Goal: Task Accomplishment & Management: Manage account settings

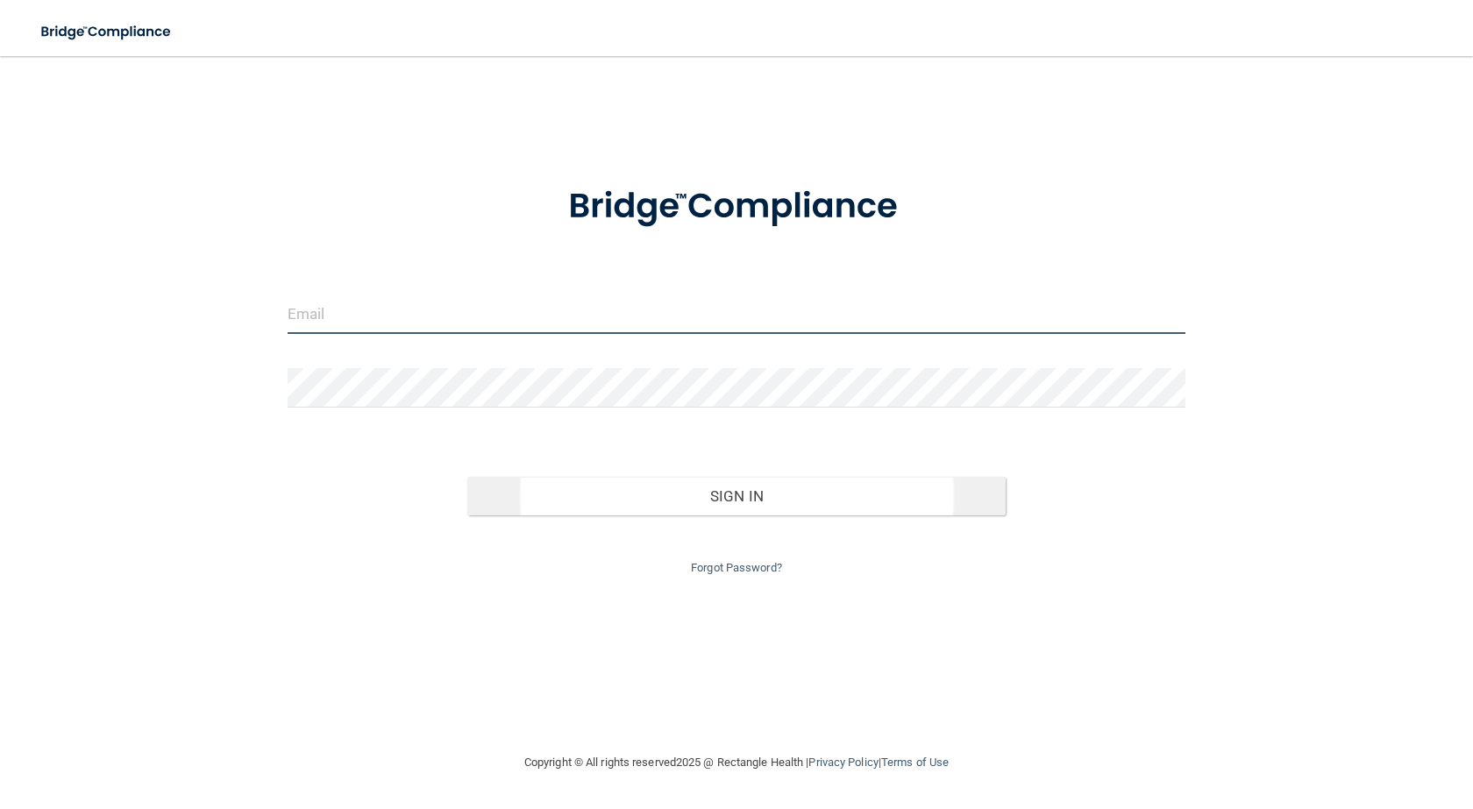
type input "[PERSON_NAME][EMAIL_ADDRESS][DOMAIN_NAME]"
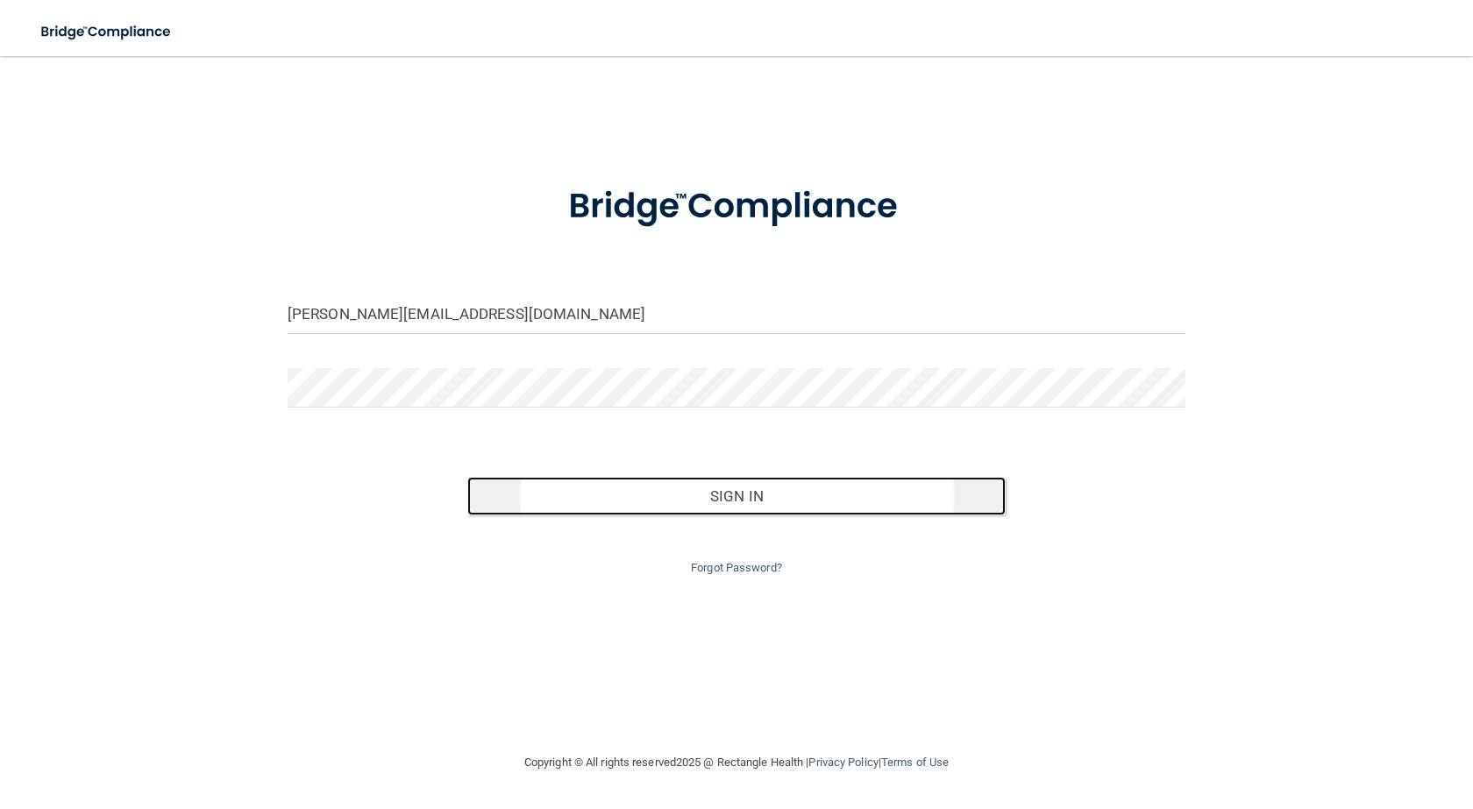
click at [752, 492] on button "Sign In" at bounding box center [736, 496] width 538 height 39
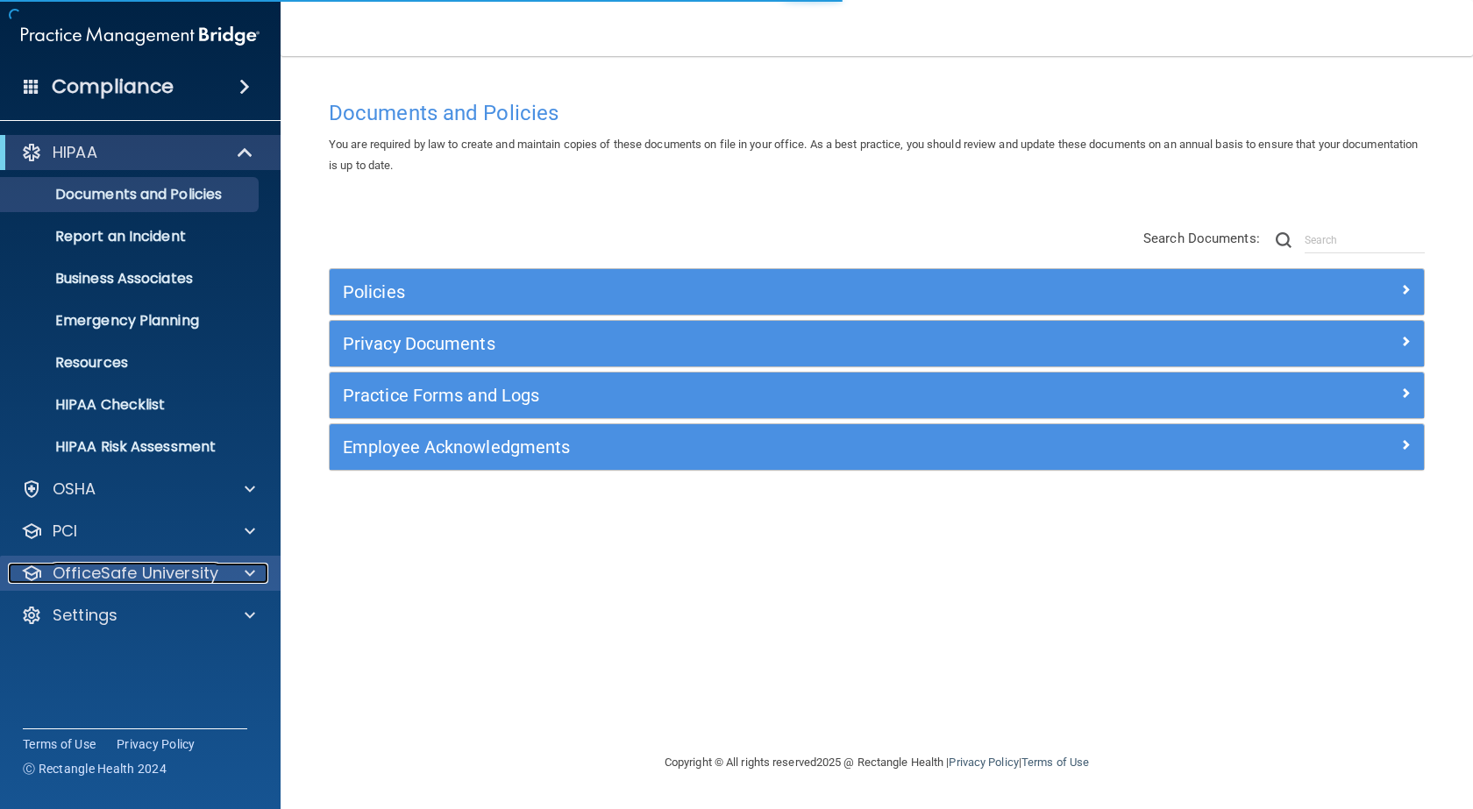
click at [165, 568] on p "OfficeSafe University" at bounding box center [136, 573] width 166 height 21
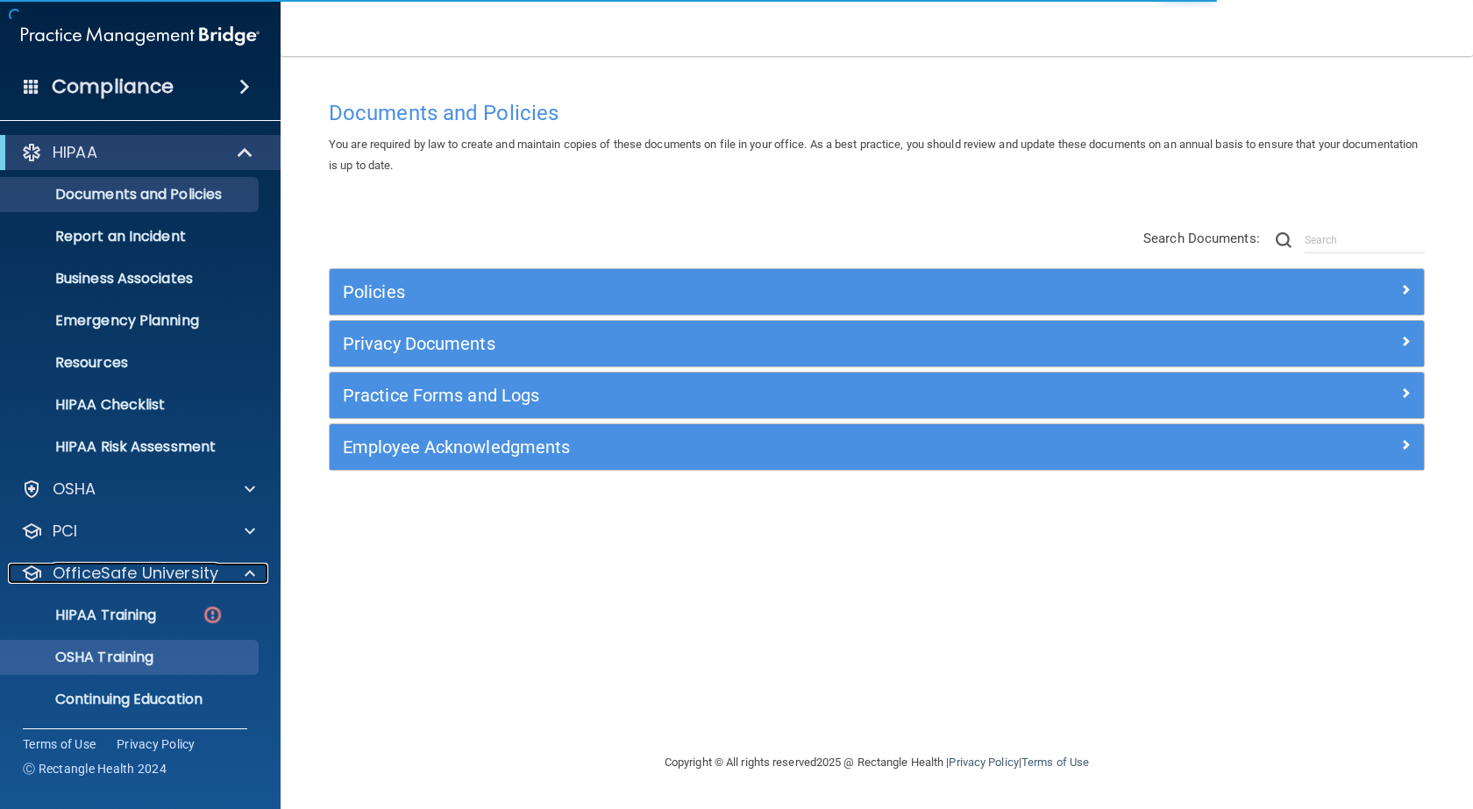
scroll to position [45, 0]
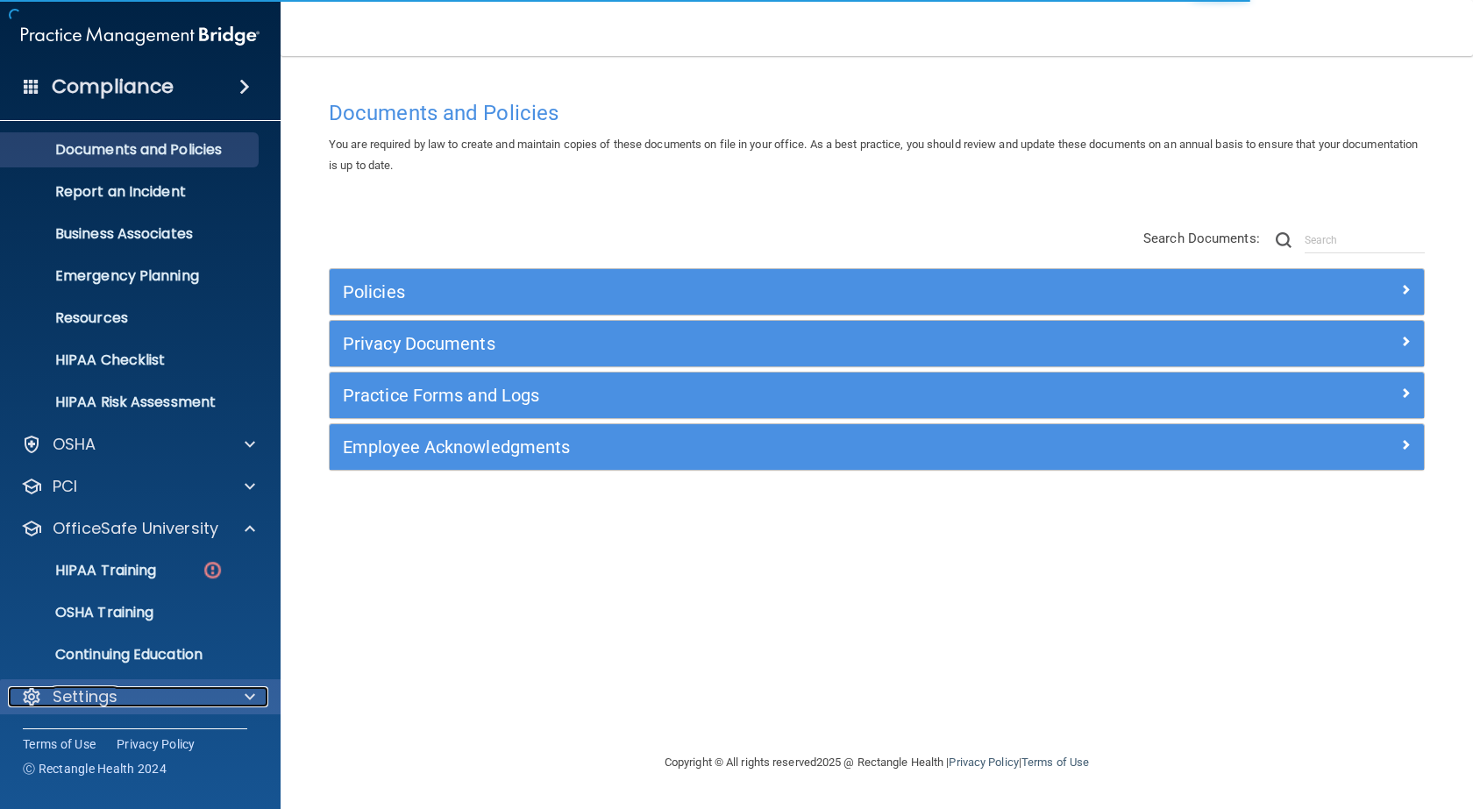
click at [100, 702] on p "Settings" at bounding box center [85, 696] width 65 height 21
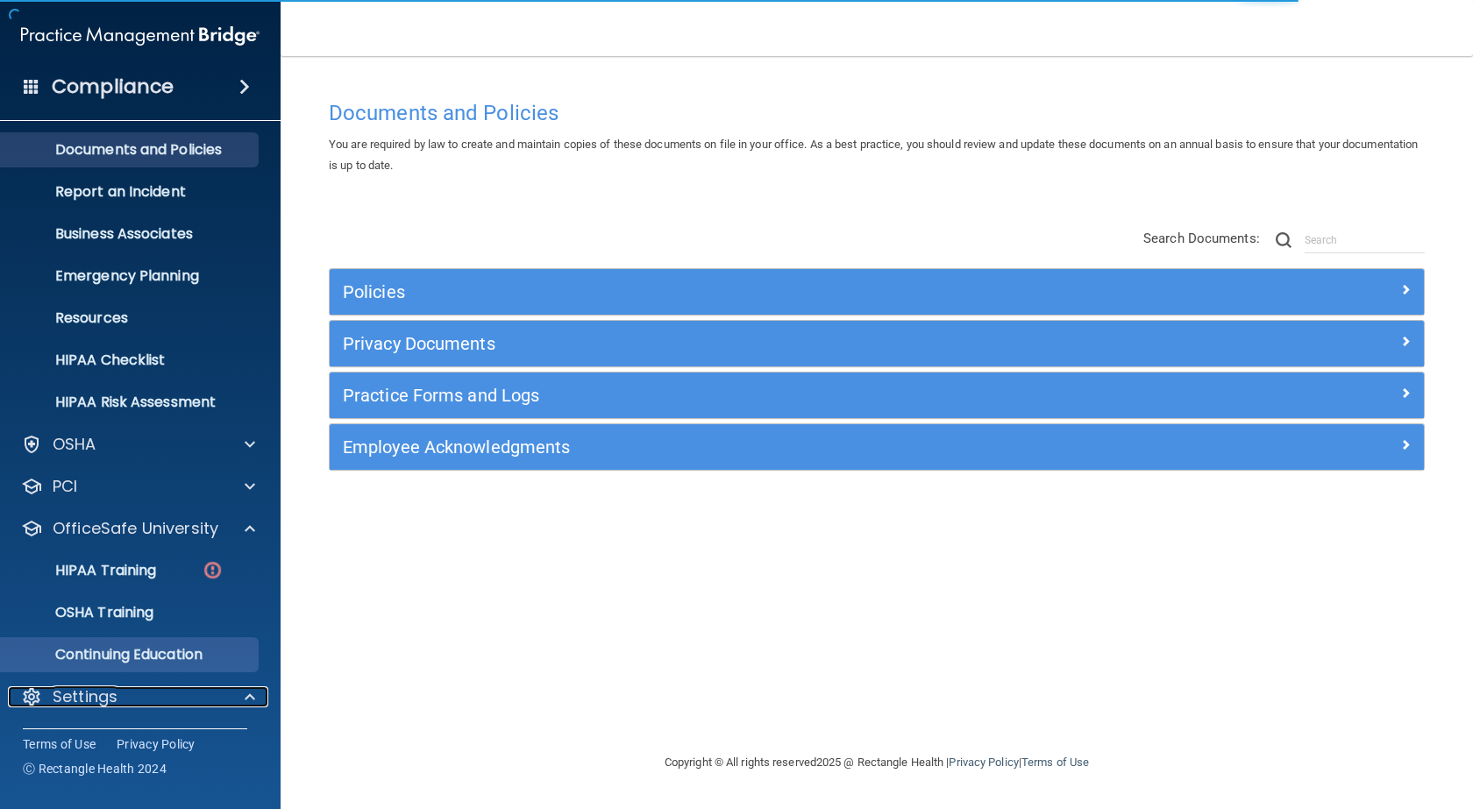
scroll to position [213, 0]
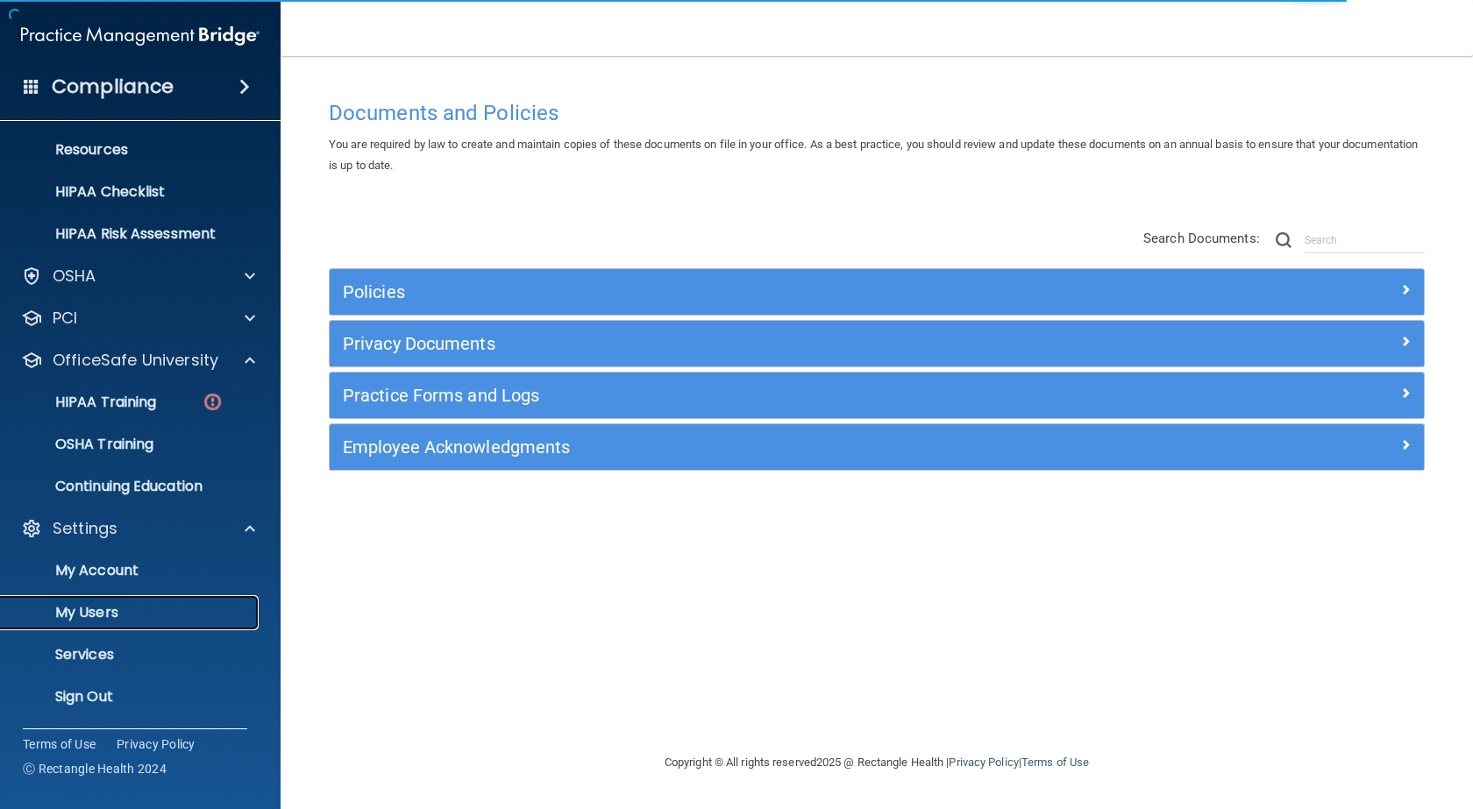
click at [112, 622] on p "My Users" at bounding box center [130, 613] width 239 height 18
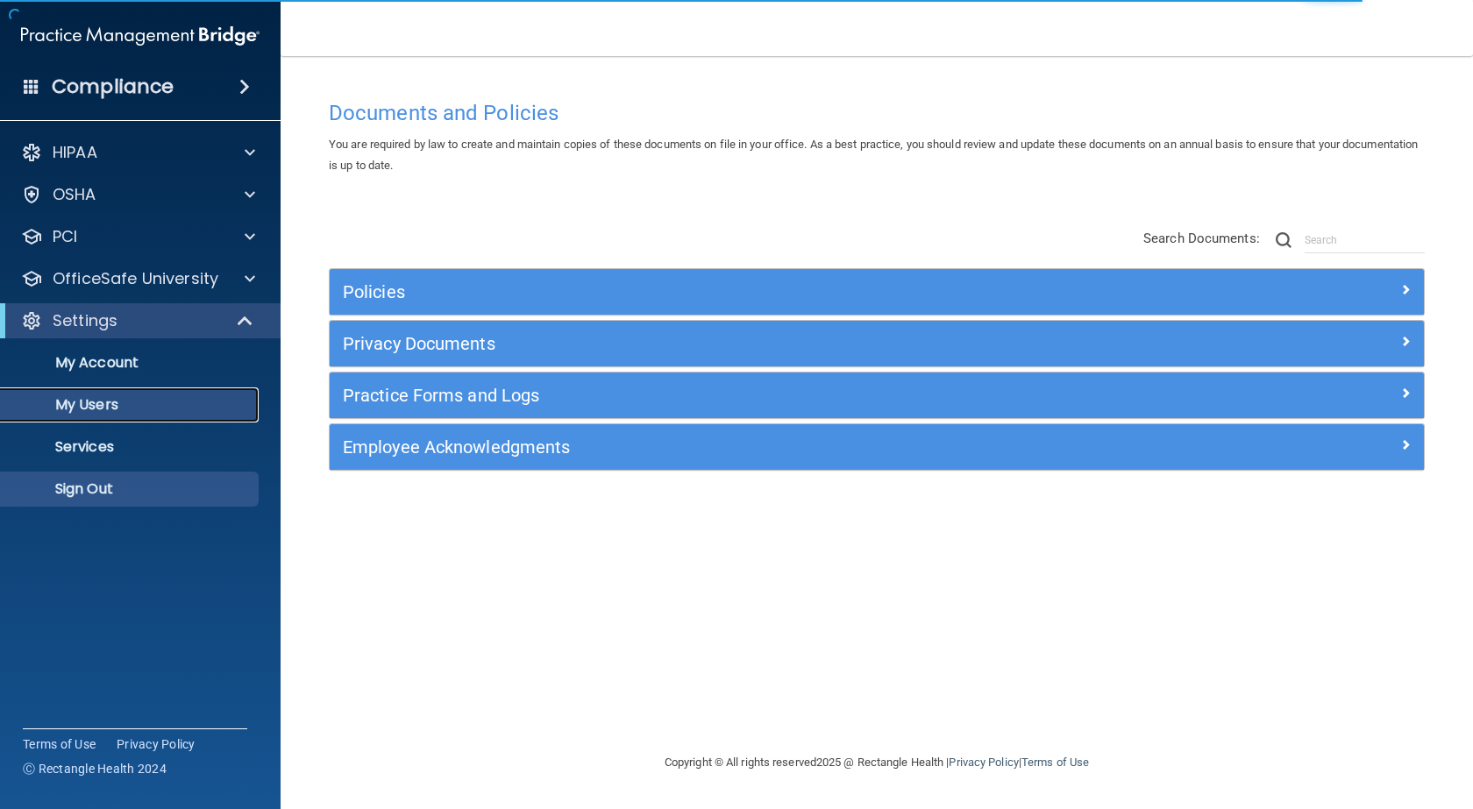
select select "20"
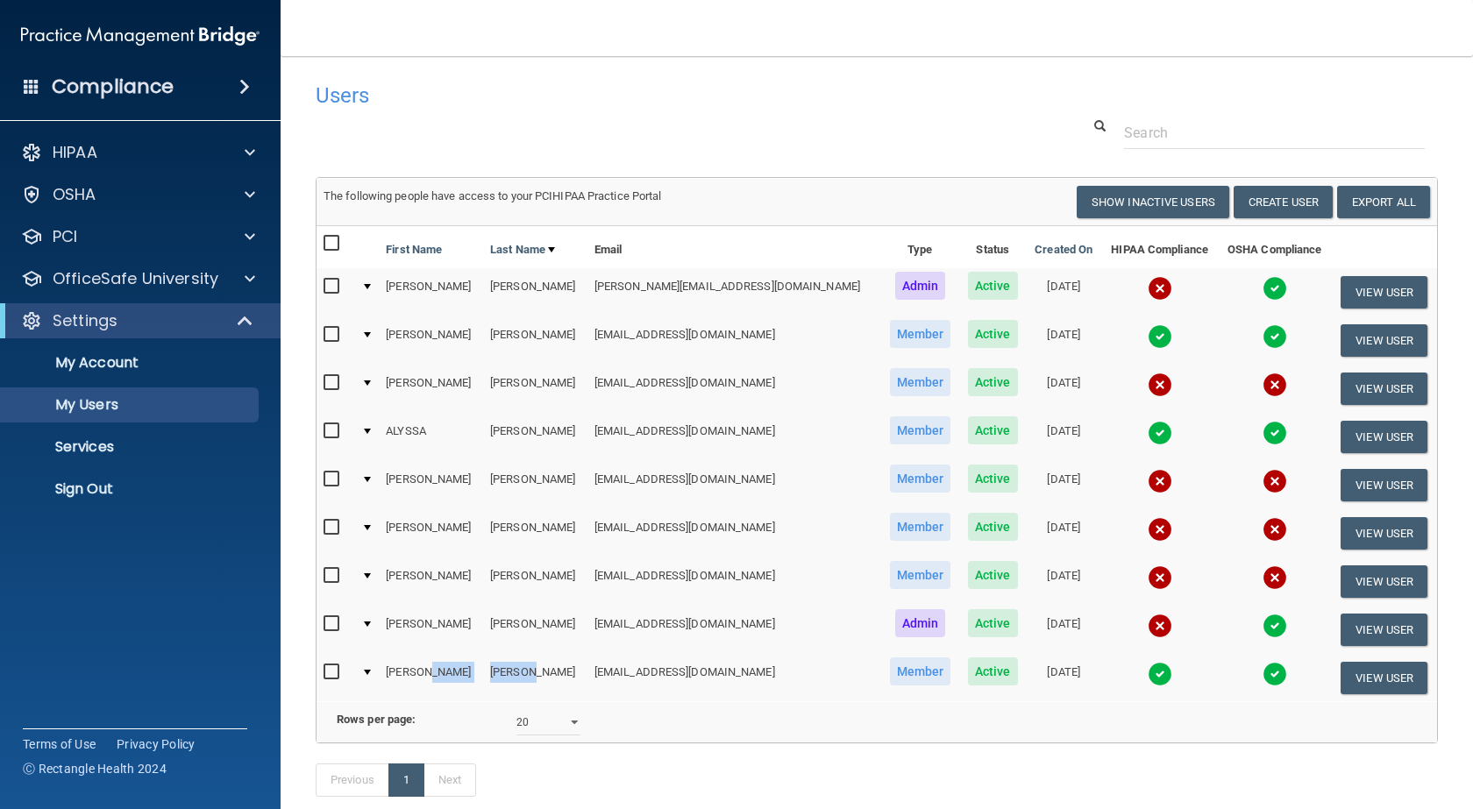
drag, startPoint x: 518, startPoint y: 672, endPoint x: 460, endPoint y: 672, distance: 57.9
click at [460, 672] on tr "[PERSON_NAME] [EMAIL_ADDRESS][DOMAIN_NAME] Member Active [DATE] View User" at bounding box center [876, 677] width 1120 height 47
drag, startPoint x: 671, startPoint y: 194, endPoint x: 325, endPoint y: 195, distance: 345.4
click at [325, 195] on div "The following people have access to your PCIHIPAA Practice Portal" at bounding box center [593, 196] width 566 height 21
click at [713, 199] on div "The following people have access to your PCIHIPAA Practice Portal" at bounding box center [593, 196] width 566 height 21
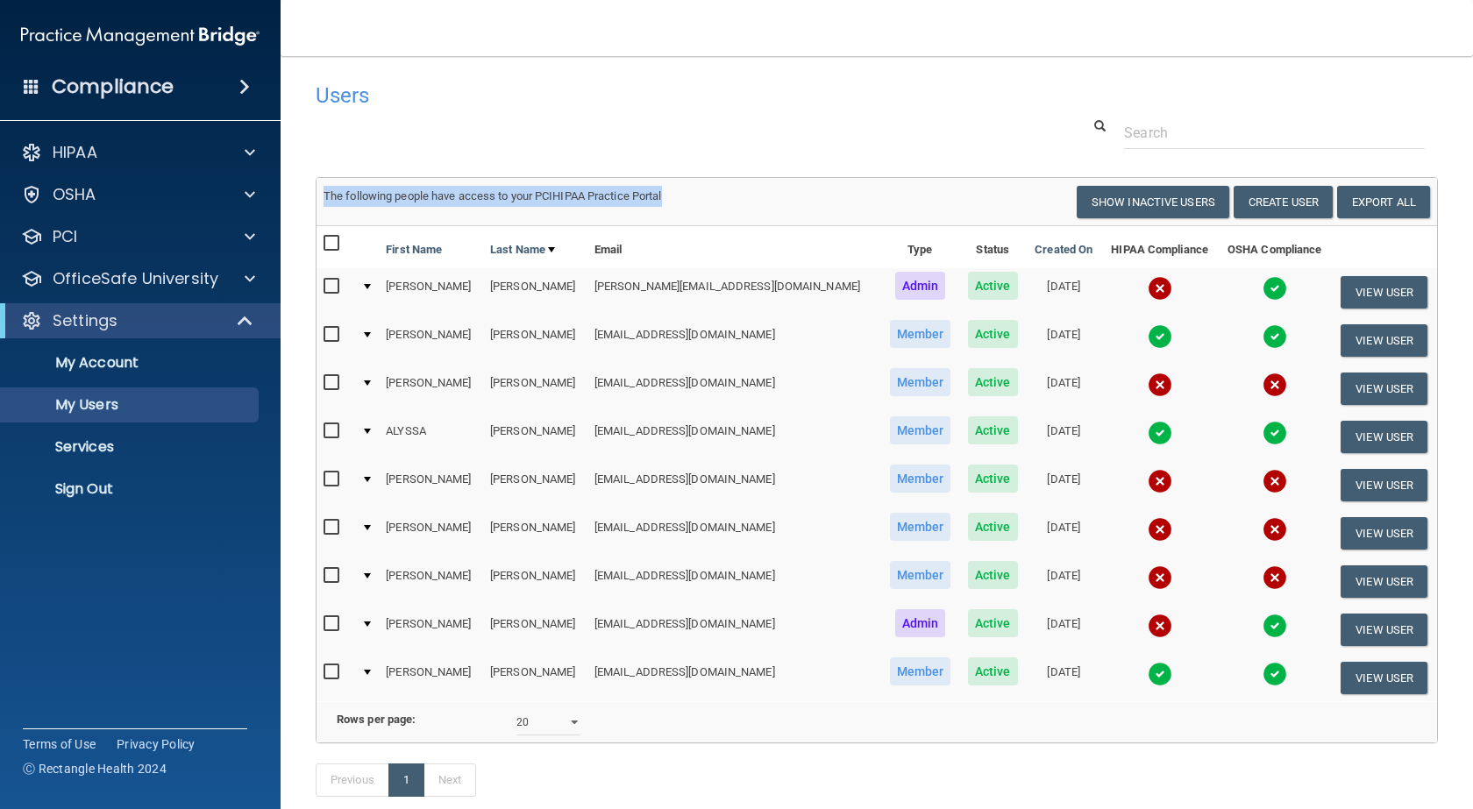
drag, startPoint x: 669, startPoint y: 195, endPoint x: 320, endPoint y: 190, distance: 348.9
click at [320, 190] on div "The following people have access to your PCIHIPAA Practice Portal" at bounding box center [593, 196] width 566 height 21
click at [684, 188] on div "The following people have access to your PCIHIPAA Practice Portal" at bounding box center [593, 196] width 566 height 21
click at [1347, 675] on button "View User" at bounding box center [1383, 678] width 87 height 32
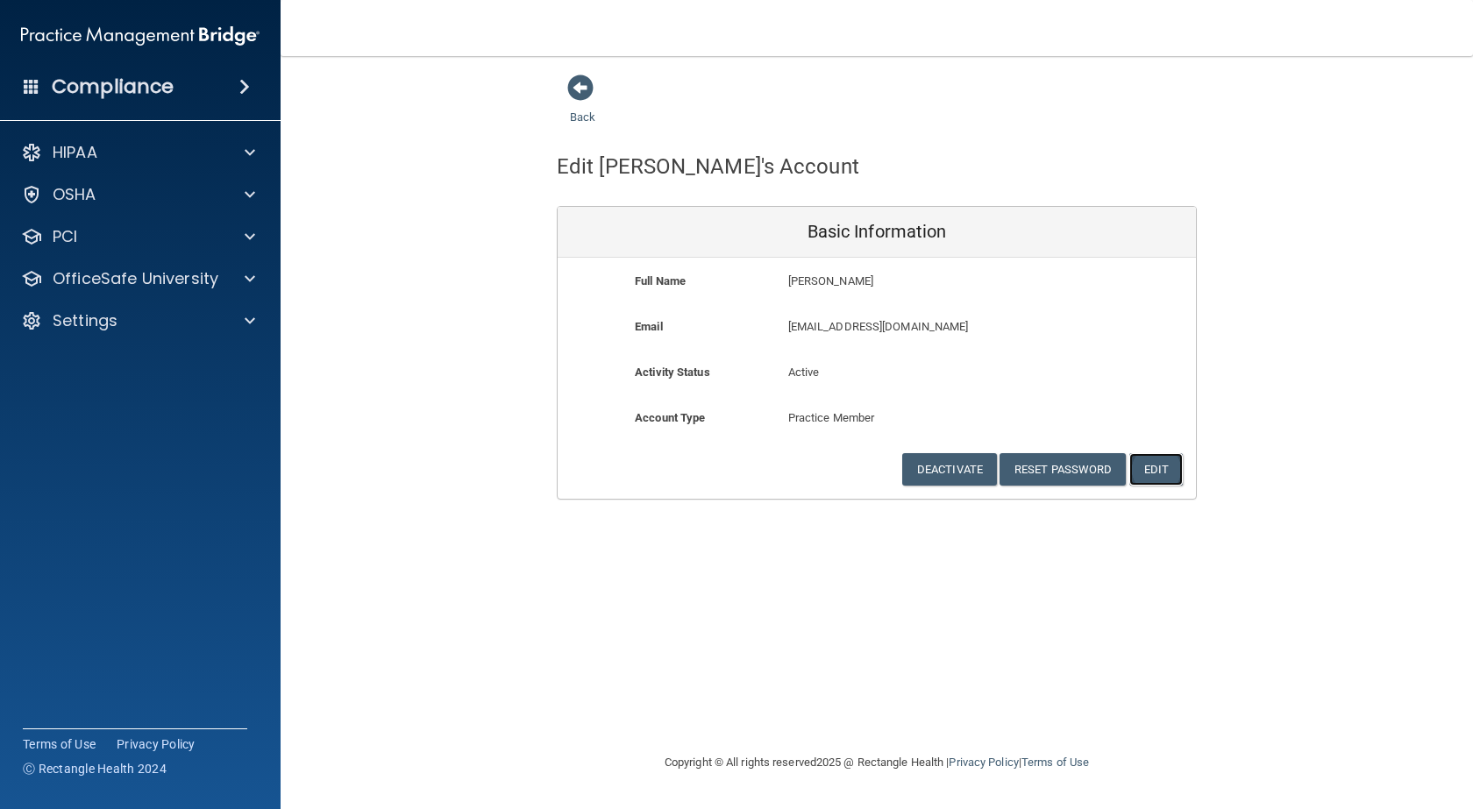
click at [1164, 463] on button "Edit" at bounding box center [1155, 469] width 53 height 32
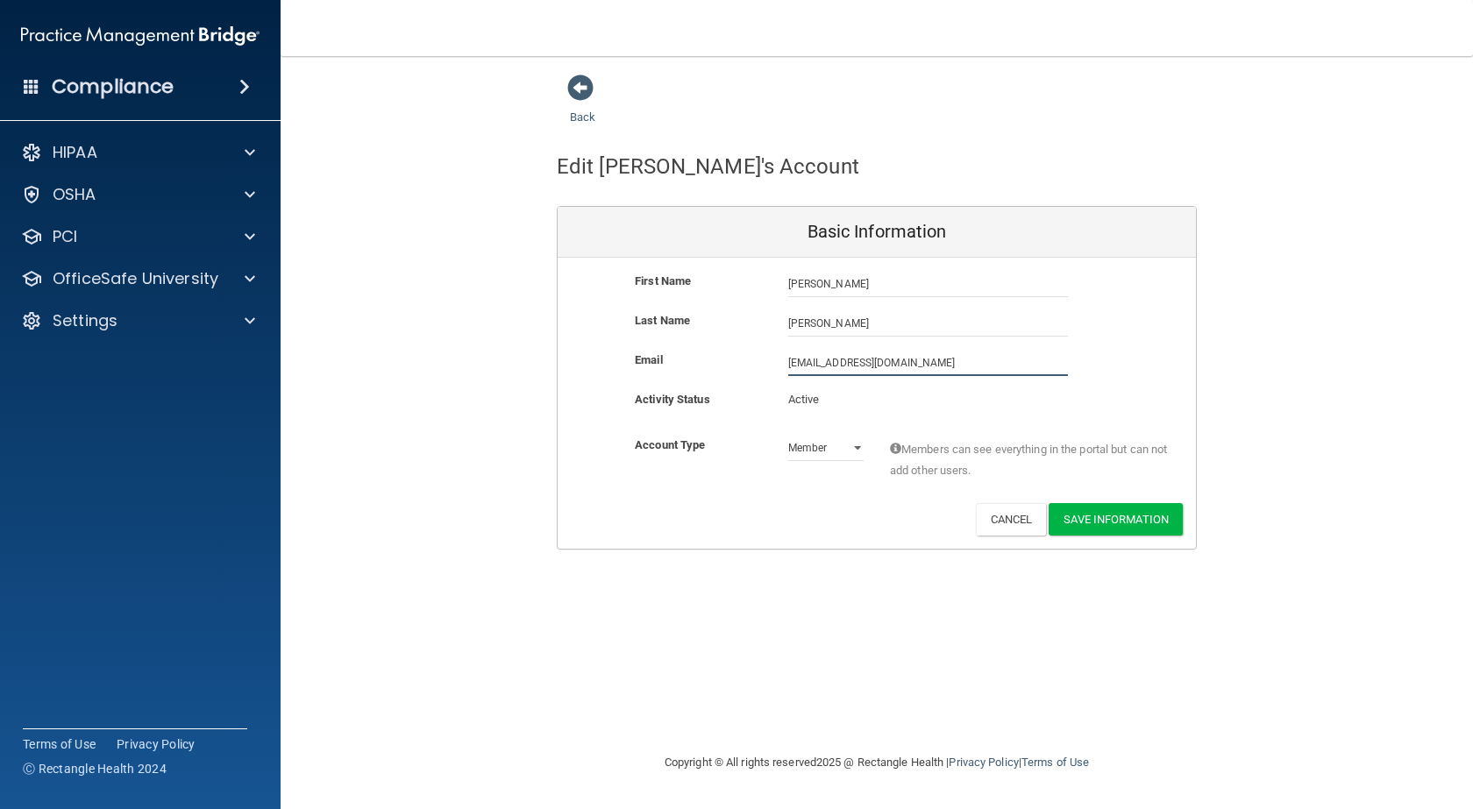
drag, startPoint x: 963, startPoint y: 357, endPoint x: 731, endPoint y: 354, distance: 231.5
click at [732, 354] on div "Email [EMAIL_ADDRESS][DOMAIN_NAME] [EMAIL_ADDRESS][DOMAIN_NAME]" at bounding box center [877, 363] width 638 height 26
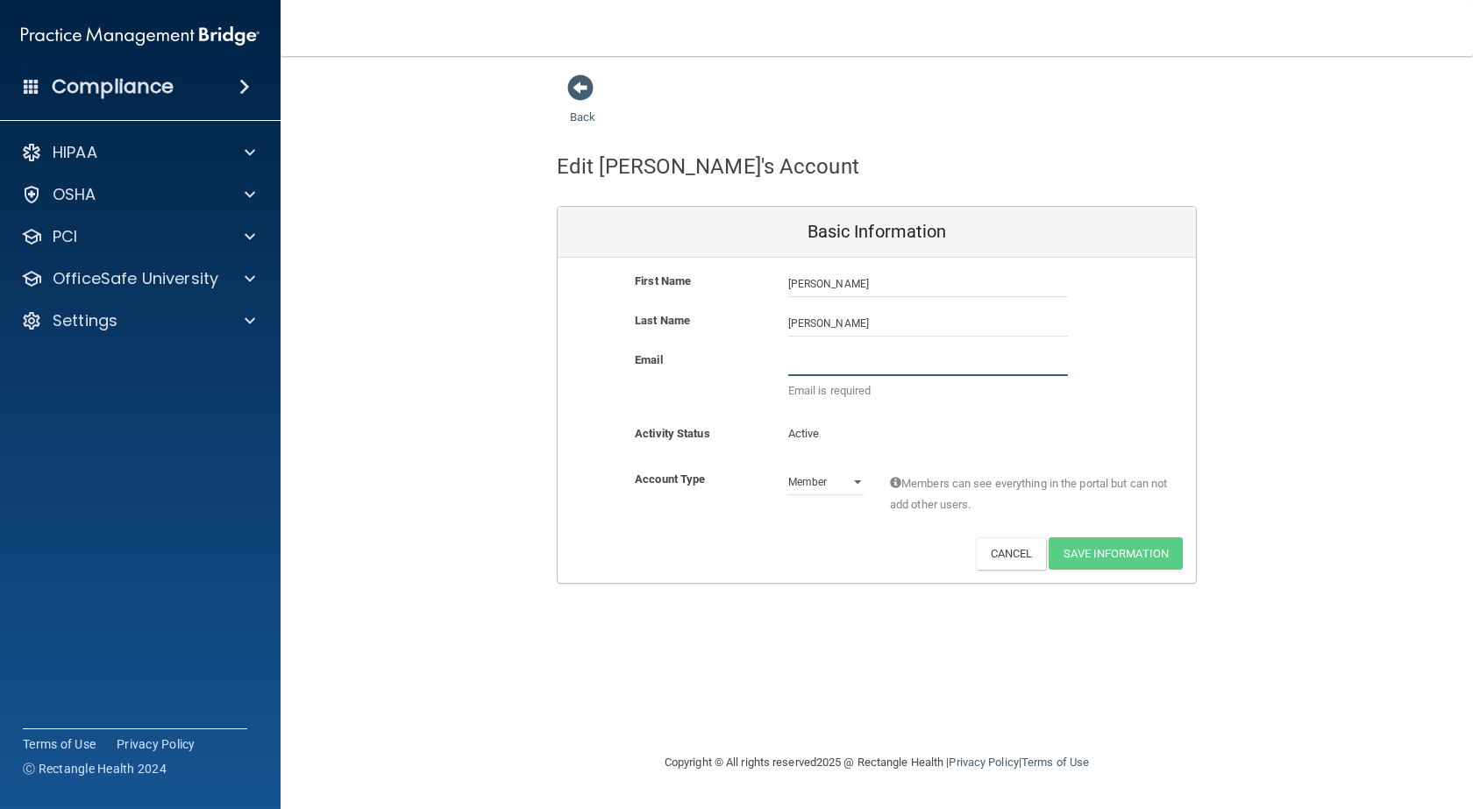
click at [898, 366] on input "email" at bounding box center [928, 363] width 280 height 26
click at [1013, 559] on button "Cancel" at bounding box center [1011, 553] width 71 height 32
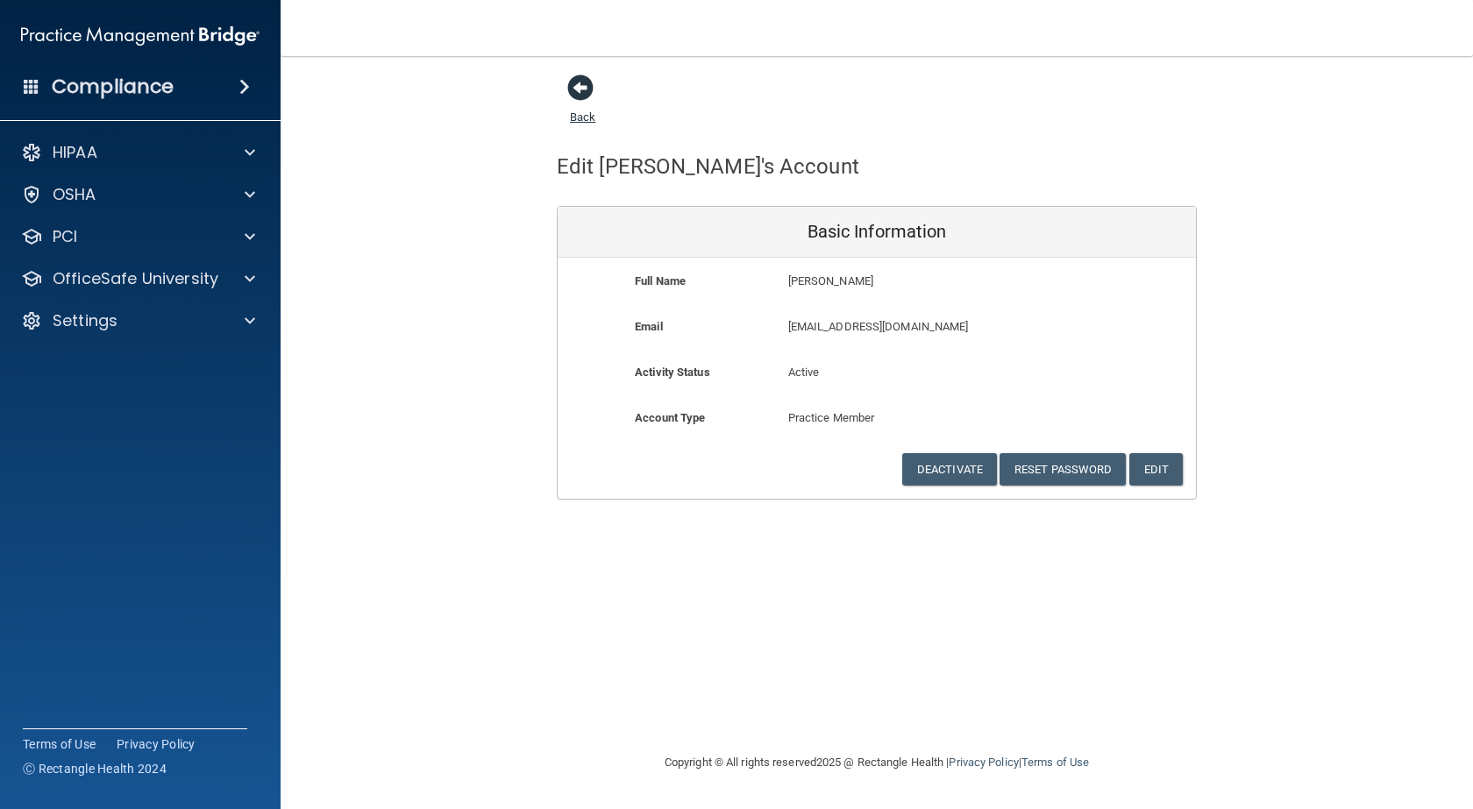
click at [585, 121] on link "Back" at bounding box center [582, 106] width 25 height 34
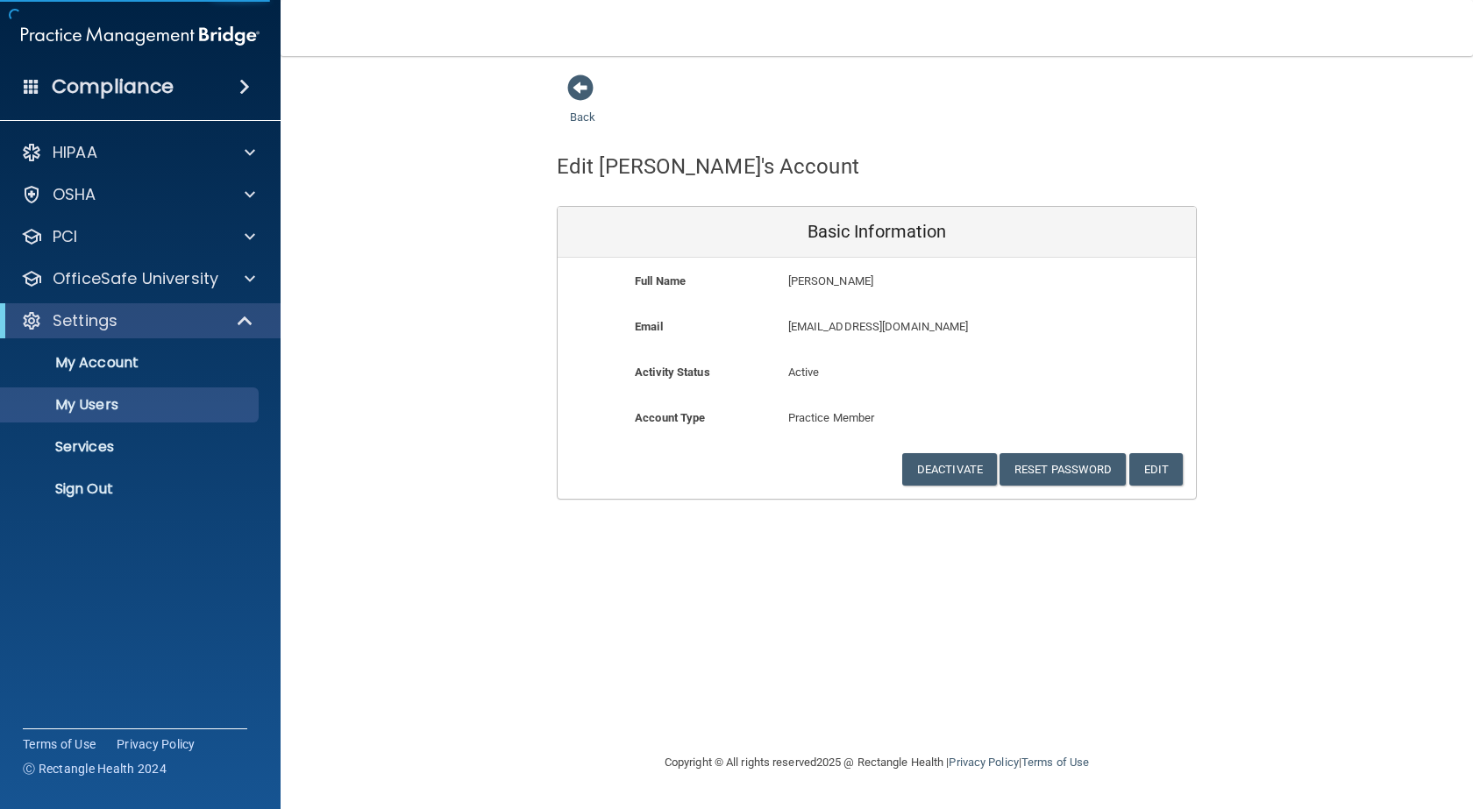
select select "20"
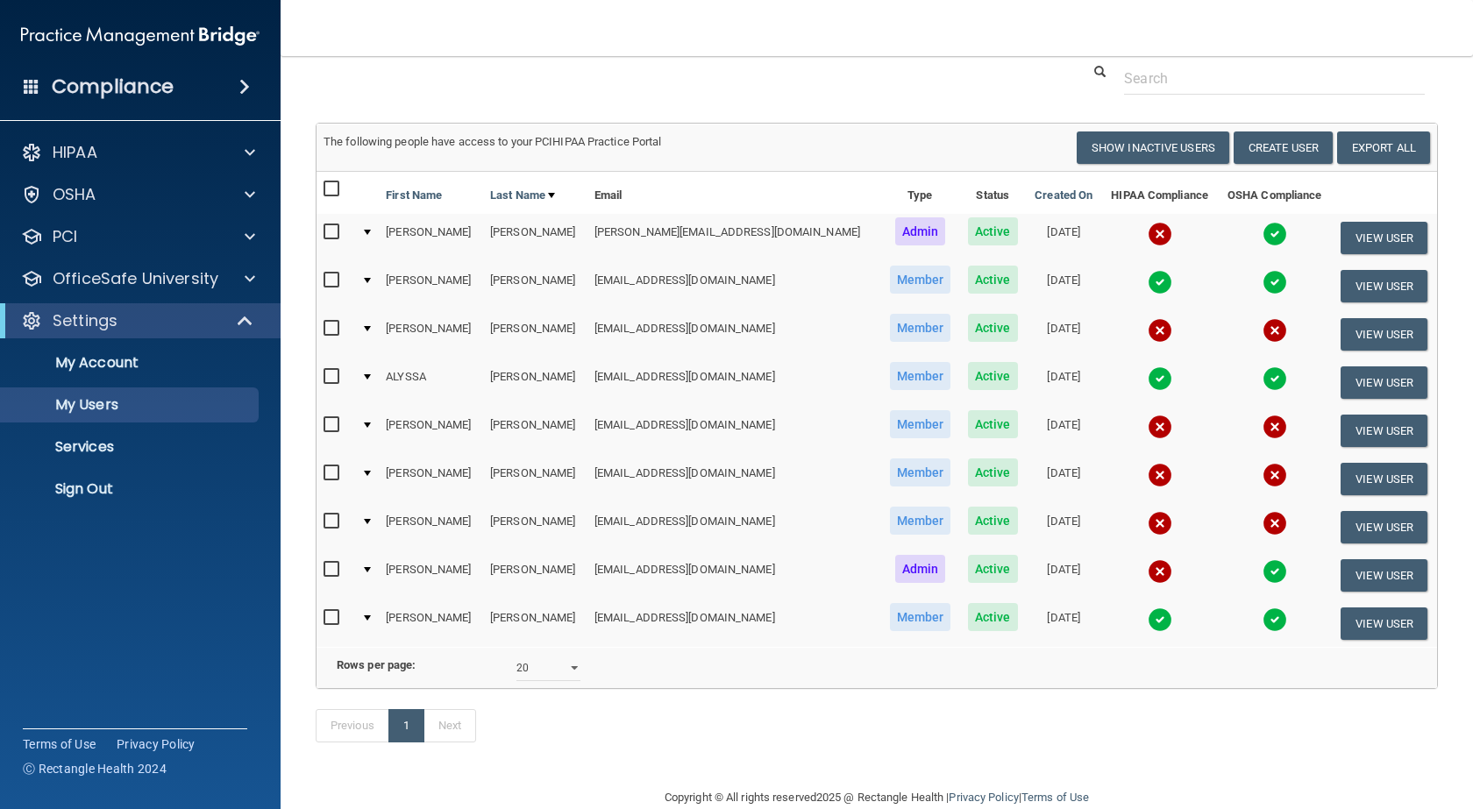
scroll to position [111, 0]
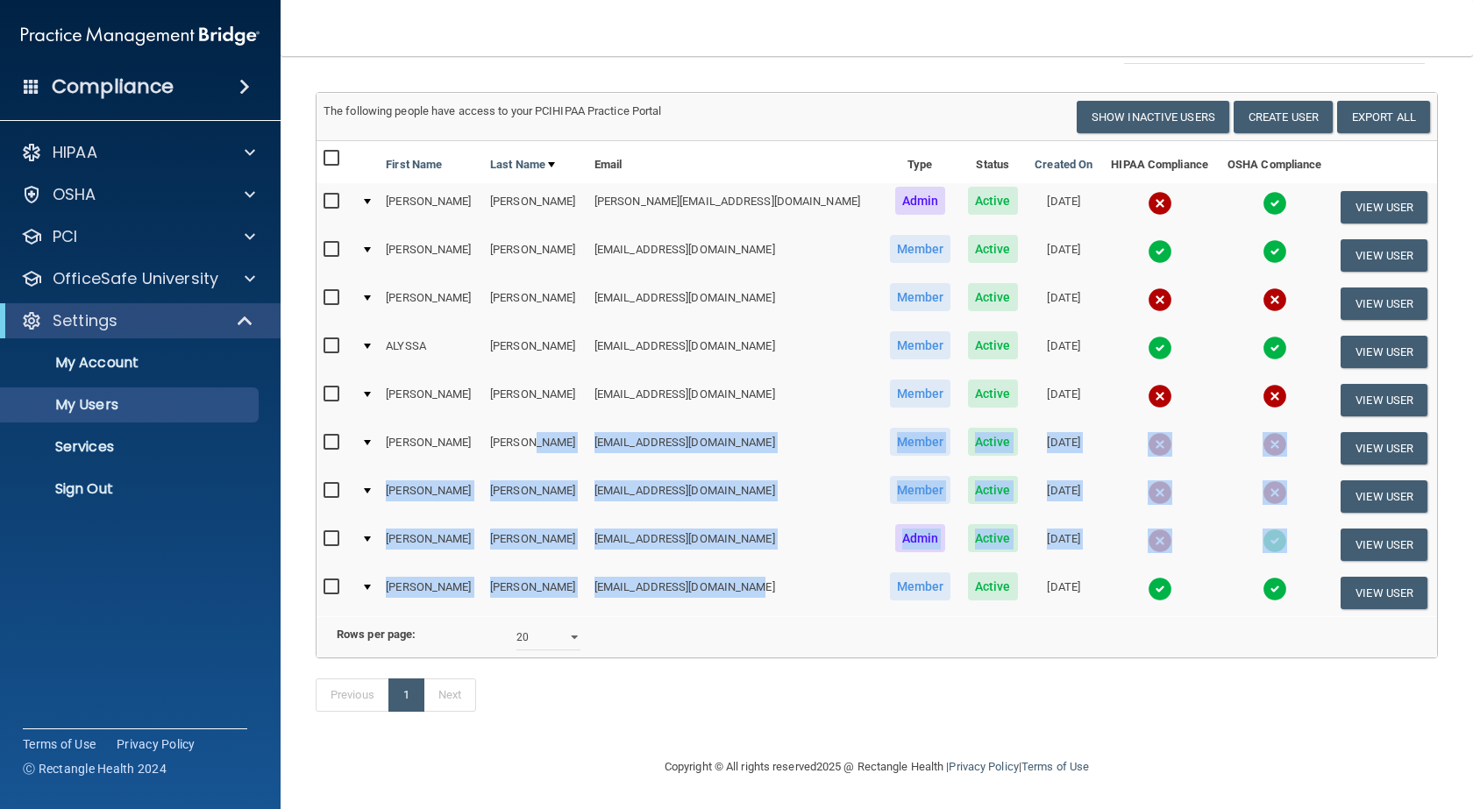
drag, startPoint x: 751, startPoint y: 563, endPoint x: 518, endPoint y: 409, distance: 279.6
click at [518, 409] on table "First Name Last Name Email Type Status Created On HIPAA Compliance OSHA Complia…" at bounding box center [876, 378] width 1120 height 475
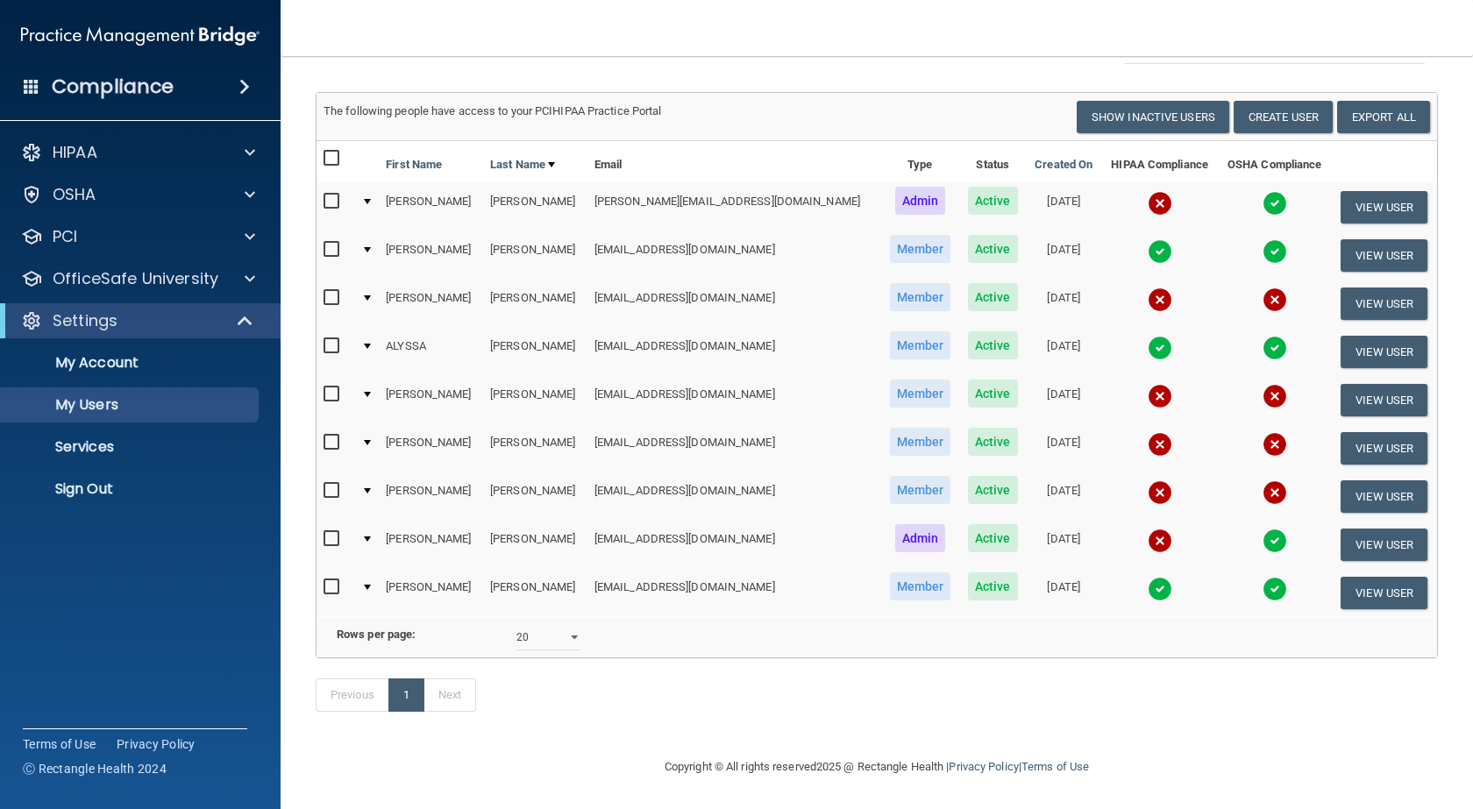
click at [751, 94] on td "The following people have access to your PCIHIPAA Practice Portal Resend Invite…" at bounding box center [876, 117] width 1120 height 47
